Goal: Task Accomplishment & Management: Complete application form

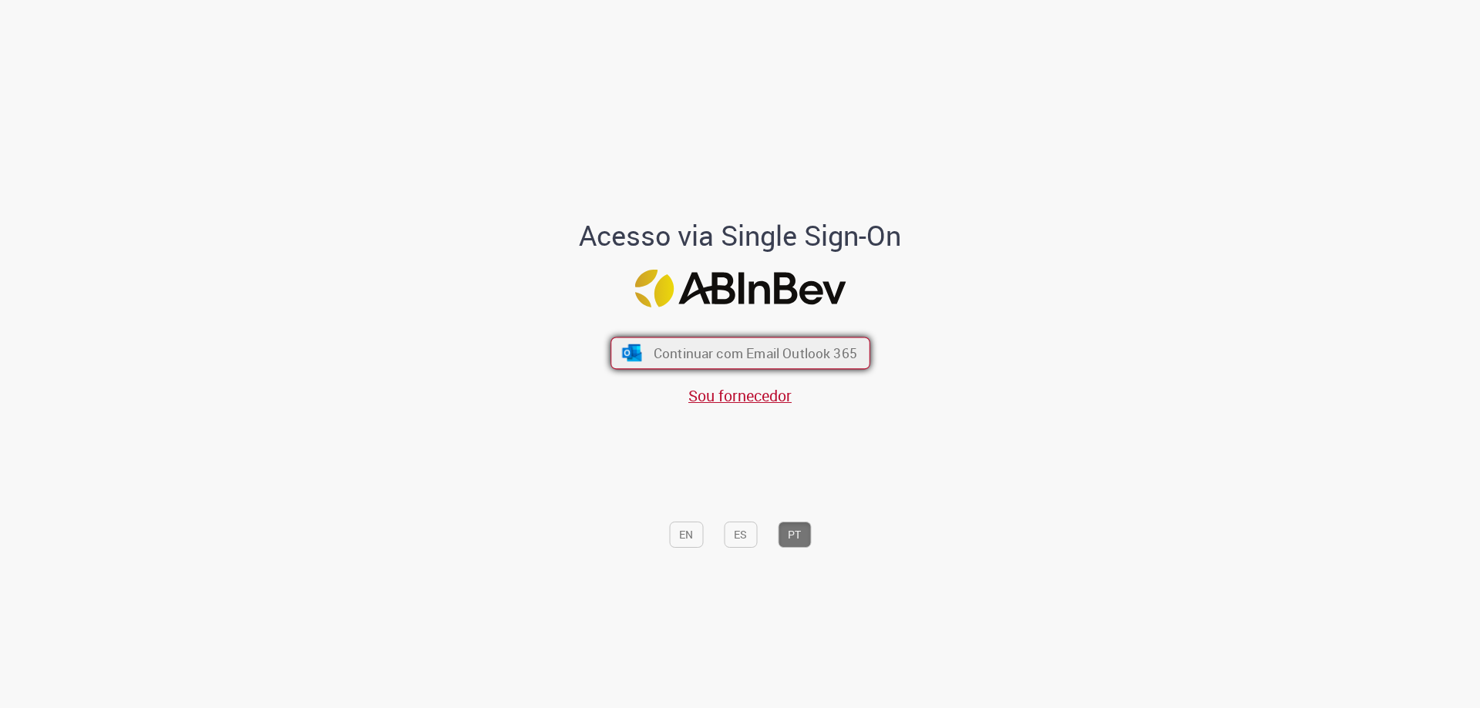
click at [715, 358] on span "Continuar com Email Outlook 365" at bounding box center [754, 354] width 203 height 18
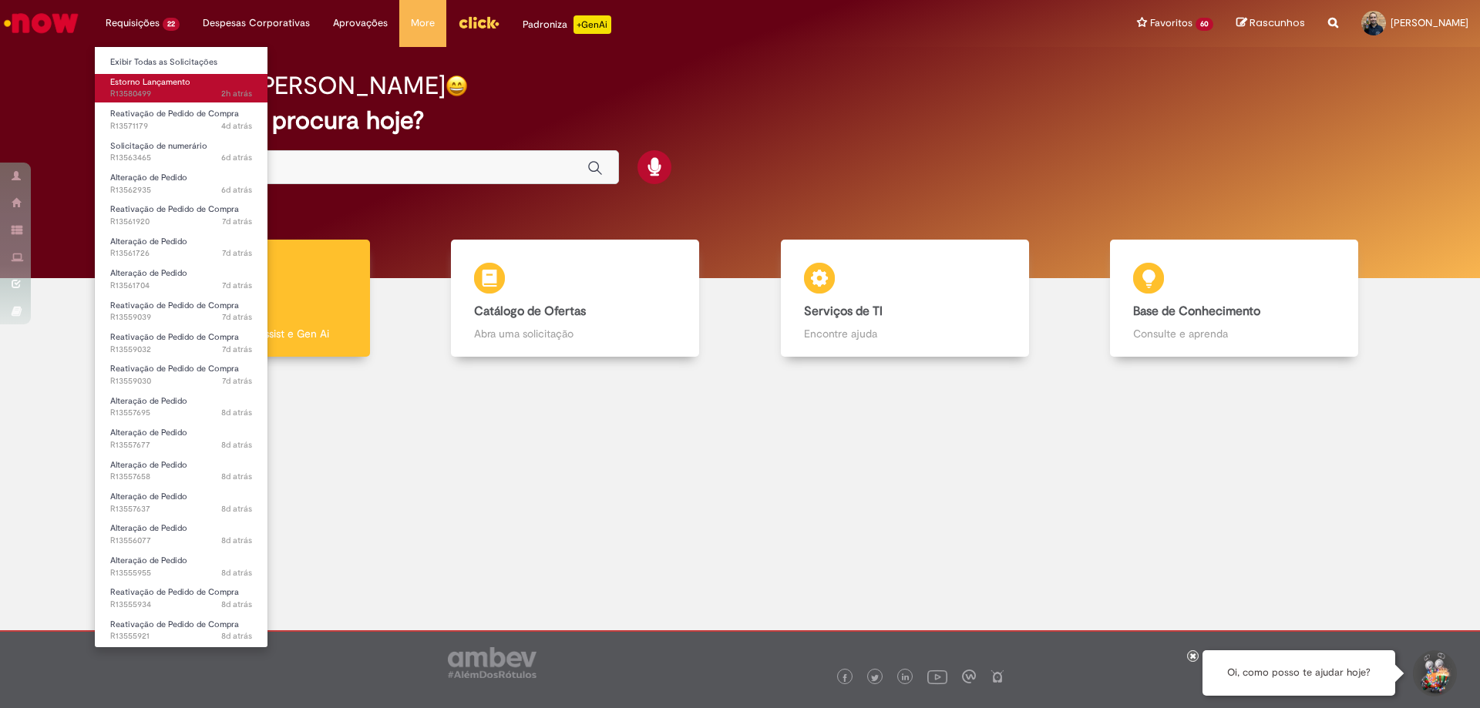
click at [141, 76] on span "Estorno Lançamento" at bounding box center [150, 82] width 80 height 12
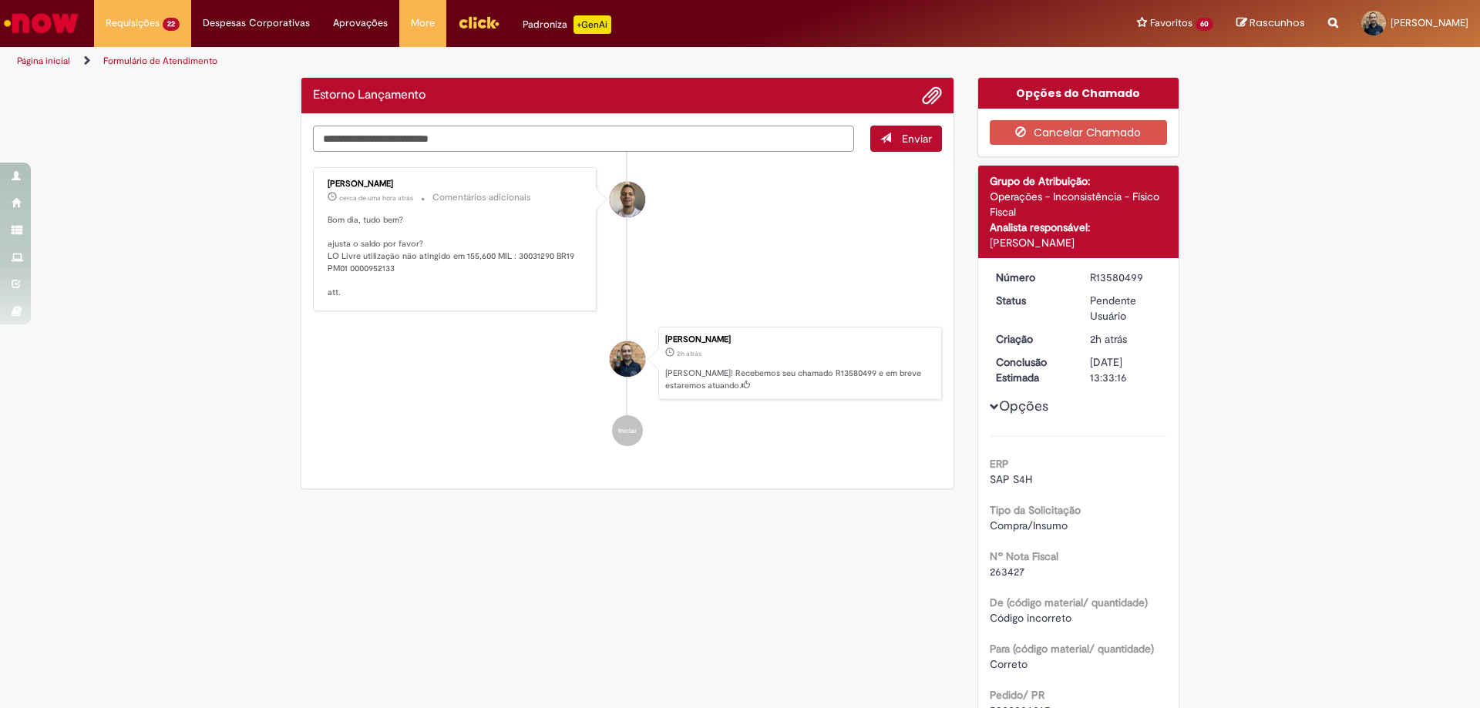
click at [432, 140] on textarea "Digite sua mensagem aqui..." at bounding box center [583, 139] width 541 height 26
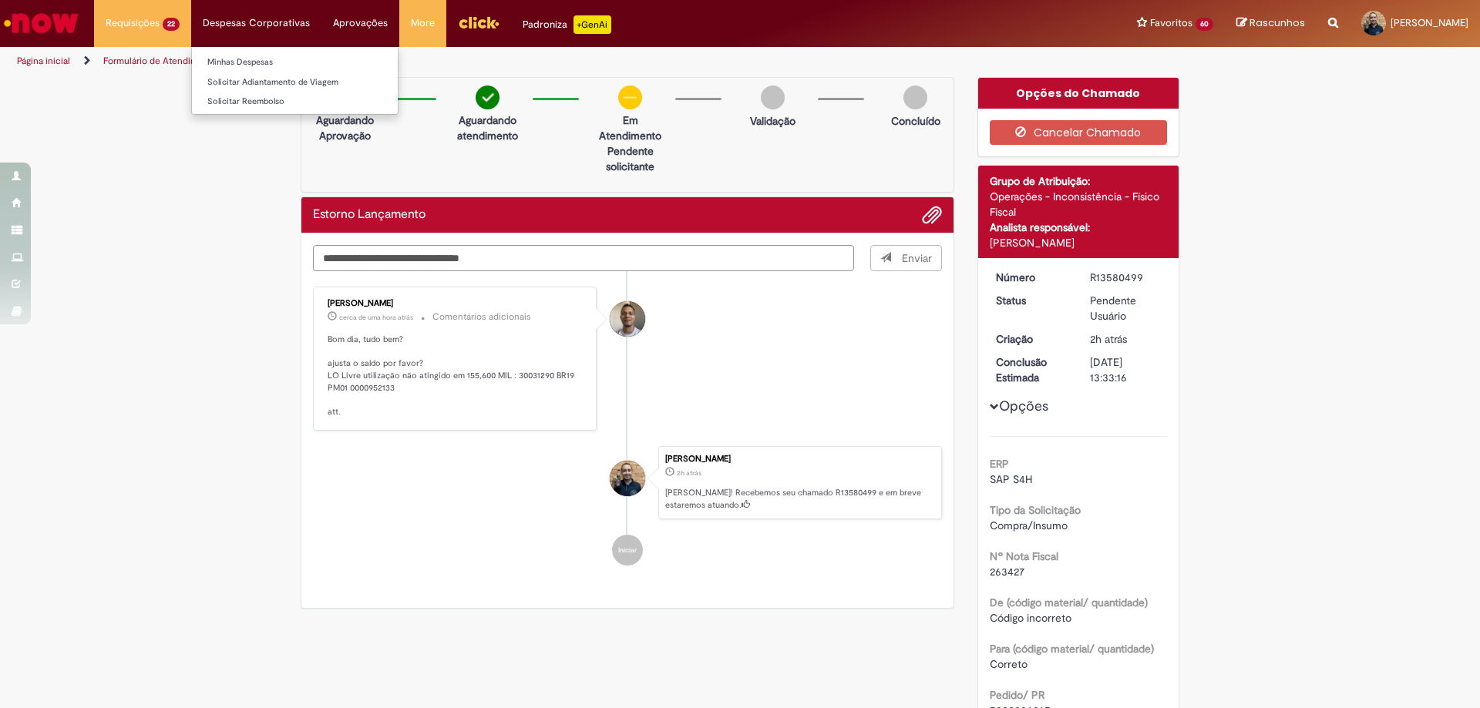
type textarea "**********"
